Goal: Task Accomplishment & Management: Manage account settings

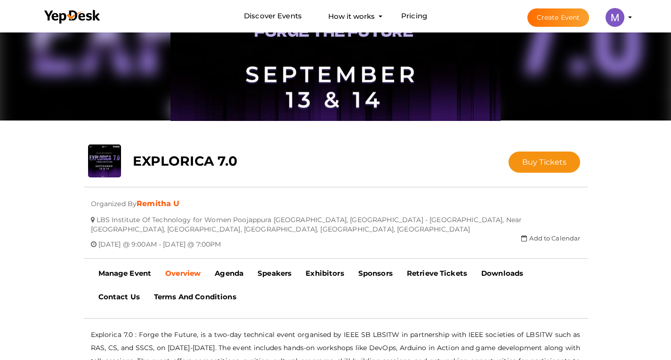
scroll to position [65, 0]
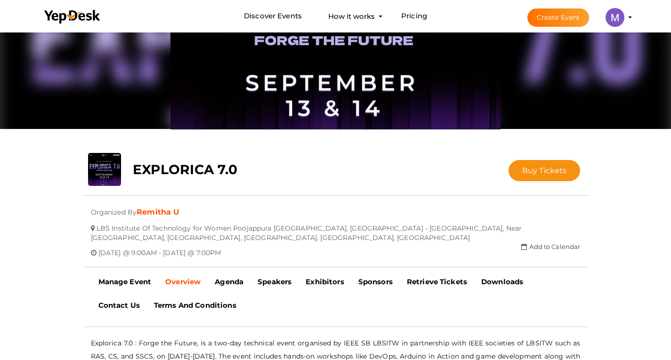
click at [182, 165] on b "EXPLORICA 7.0" at bounding box center [185, 170] width 105 height 16
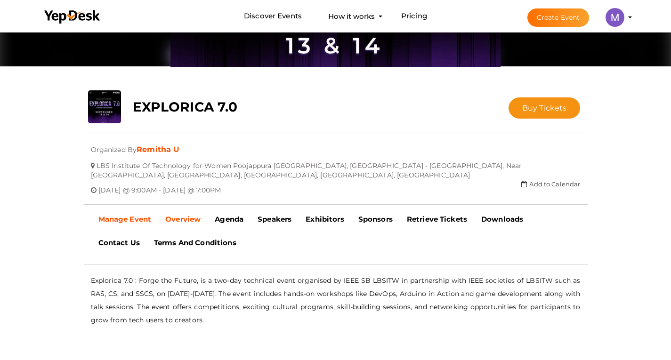
click at [143, 220] on b "Manage Event" at bounding box center [124, 219] width 53 height 9
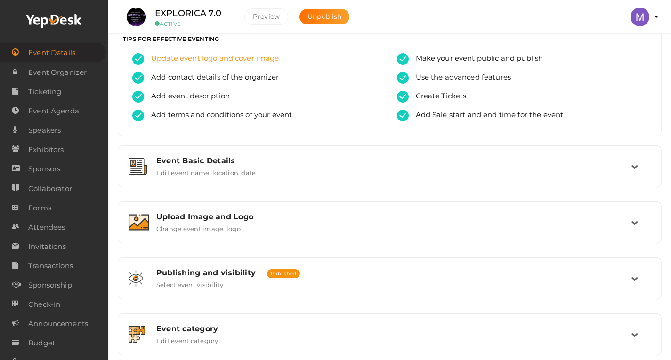
scroll to position [145, 0]
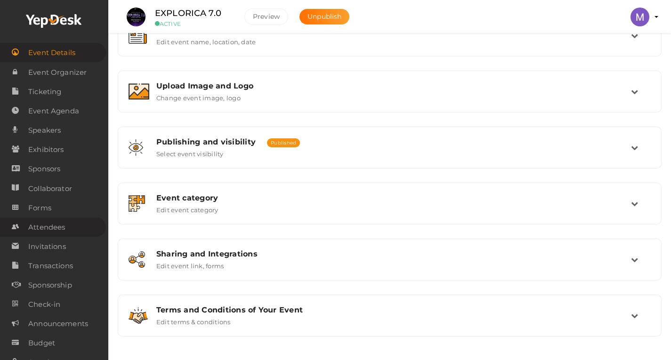
click at [64, 227] on span "Attendees" at bounding box center [46, 227] width 37 height 19
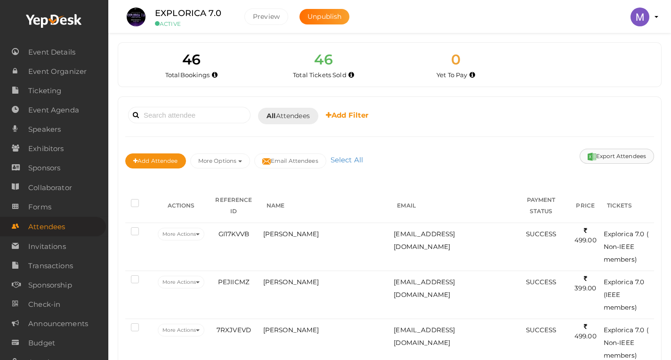
click at [609, 157] on button "Export Attendees" at bounding box center [617, 156] width 74 height 15
